Goal: Ask a question

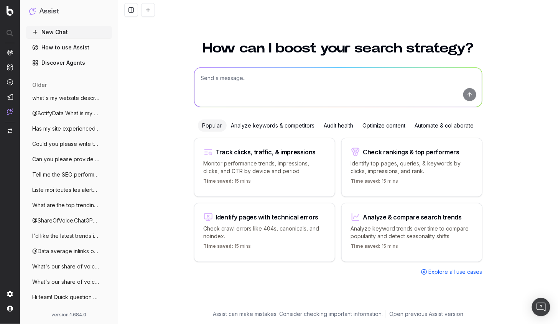
click at [43, 153] on button "Can you please provide content targeting" at bounding box center [69, 159] width 86 height 12
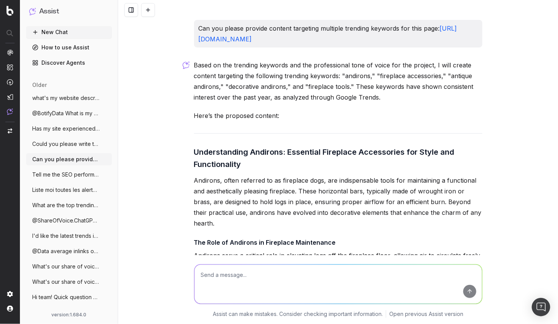
scroll to position [423, 0]
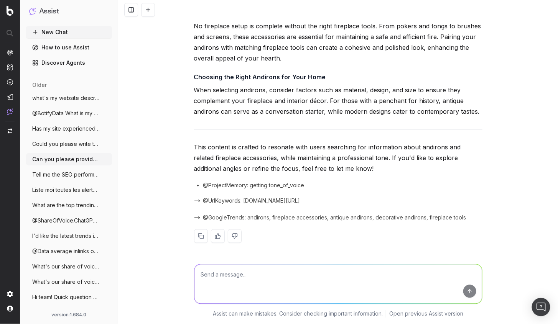
click at [278, 187] on span "@ProjectMemory: getting tone_of_voice" at bounding box center [253, 186] width 101 height 8
click at [233, 202] on span "@UrlKeywords: [DOMAIN_NAME][URL]" at bounding box center [251, 201] width 97 height 8
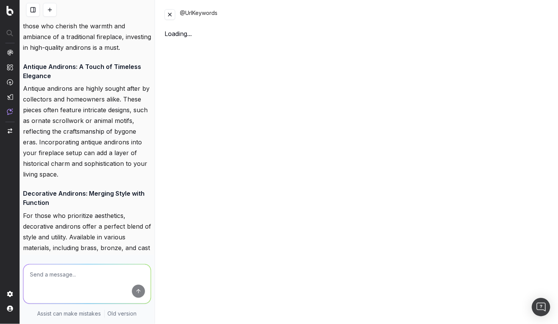
scroll to position [763, 0]
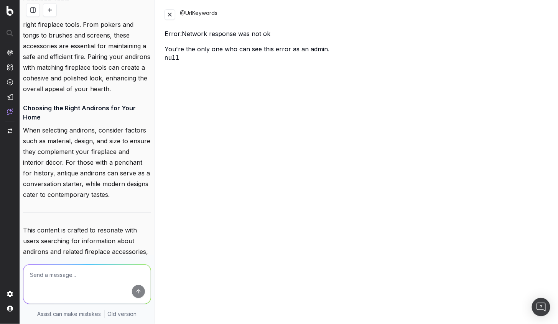
click at [170, 13] on button at bounding box center [169, 14] width 11 height 11
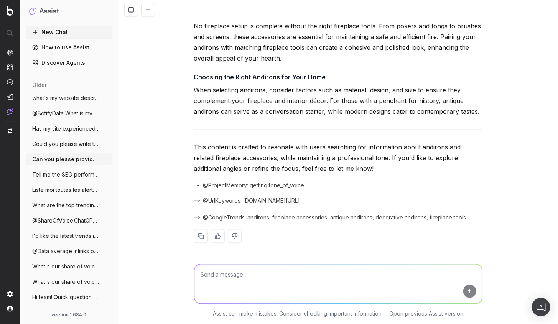
click at [230, 205] on div "@UrlKeywords: [DOMAIN_NAME][URL]" at bounding box center [338, 201] width 288 height 11
click at [236, 202] on span "@UrlKeywords: [DOMAIN_NAME][URL]" at bounding box center [251, 201] width 97 height 8
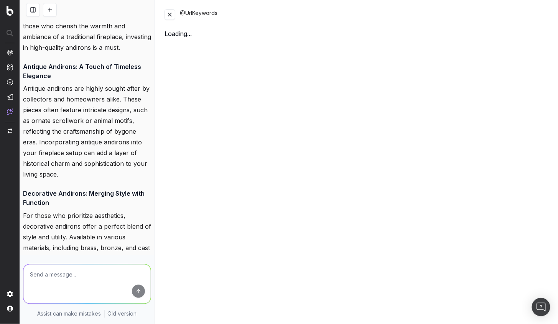
scroll to position [763, 0]
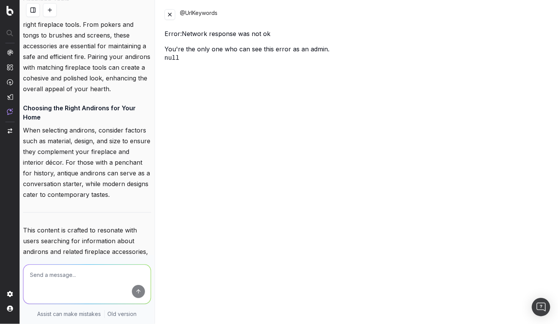
click at [171, 14] on button at bounding box center [169, 14] width 11 height 11
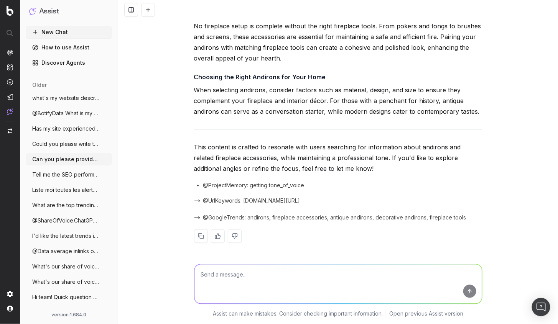
click at [261, 217] on span "@GoogleTrends: andirons, fireplace accessories, antique andirons, decorative an…" at bounding box center [334, 218] width 263 height 8
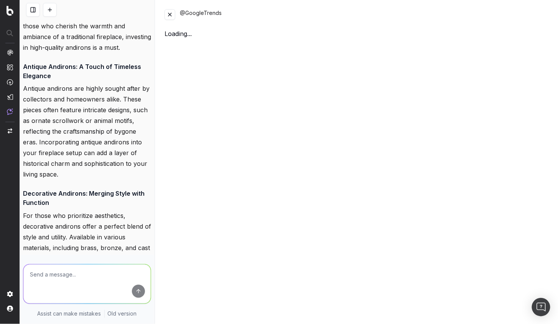
scroll to position [763, 0]
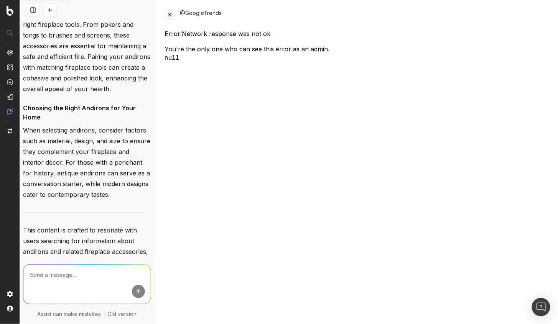
click at [167, 16] on button at bounding box center [169, 14] width 11 height 11
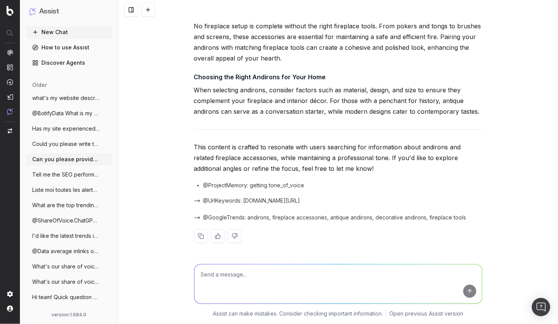
click at [233, 217] on span "@GoogleTrends: andirons, fireplace accessories, antique andirons, decorative an…" at bounding box center [334, 218] width 263 height 8
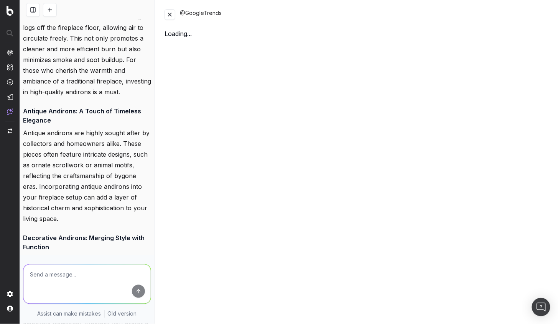
scroll to position [763, 0]
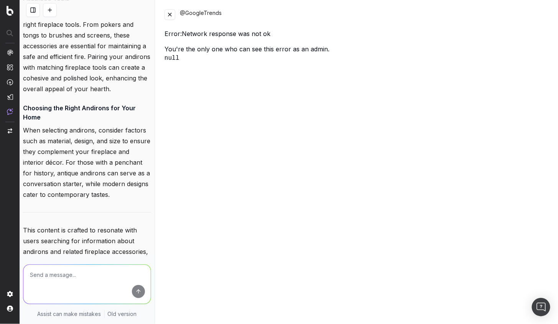
click at [170, 16] on button at bounding box center [169, 14] width 11 height 11
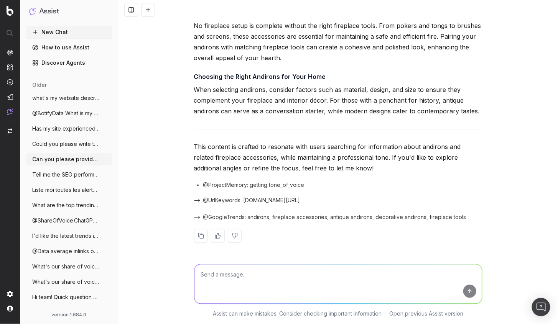
scroll to position [423, 0]
click at [130, 11] on button at bounding box center [131, 10] width 14 height 14
